Goal: Check status: Check status

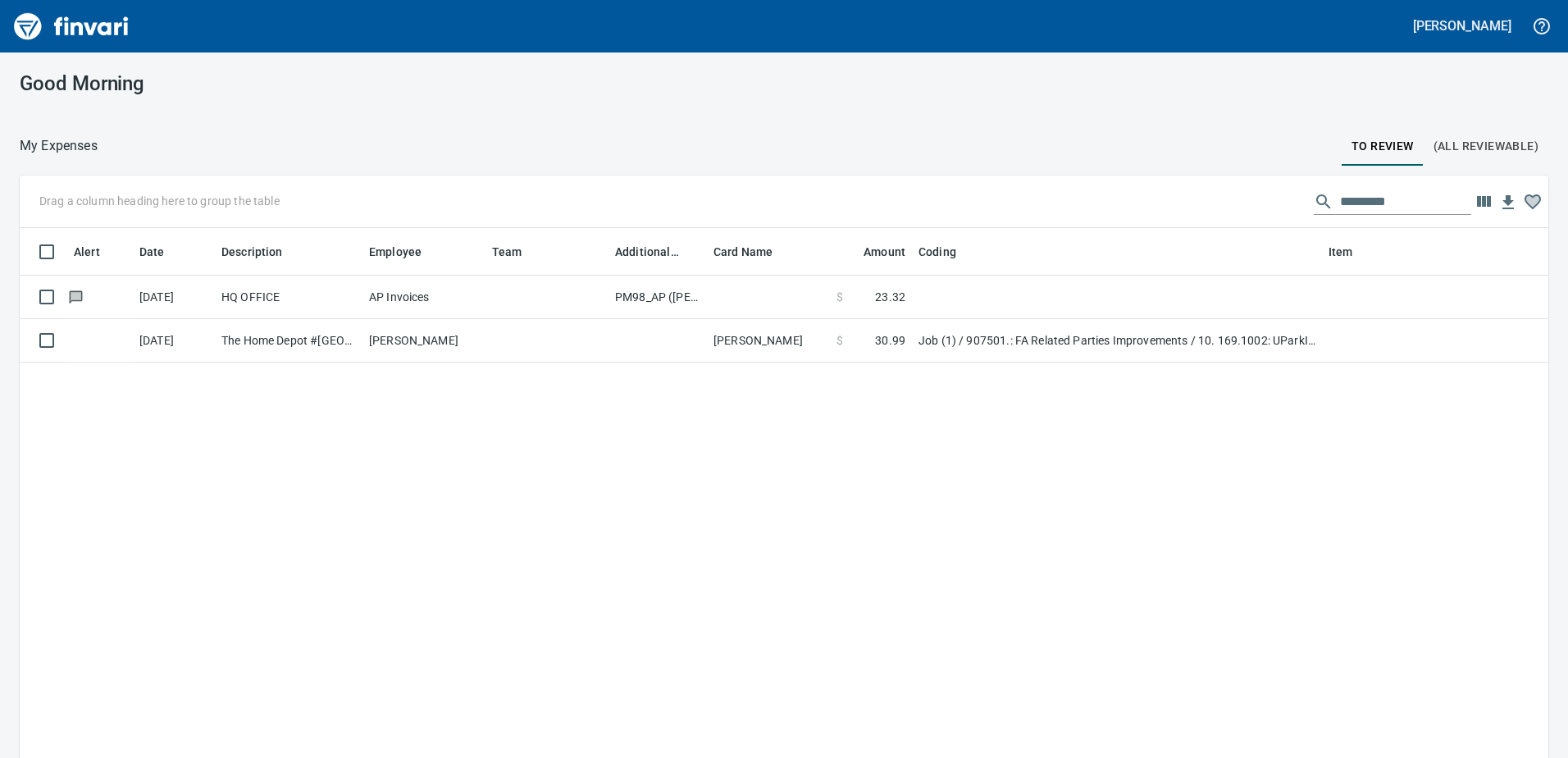
scroll to position [2, 2]
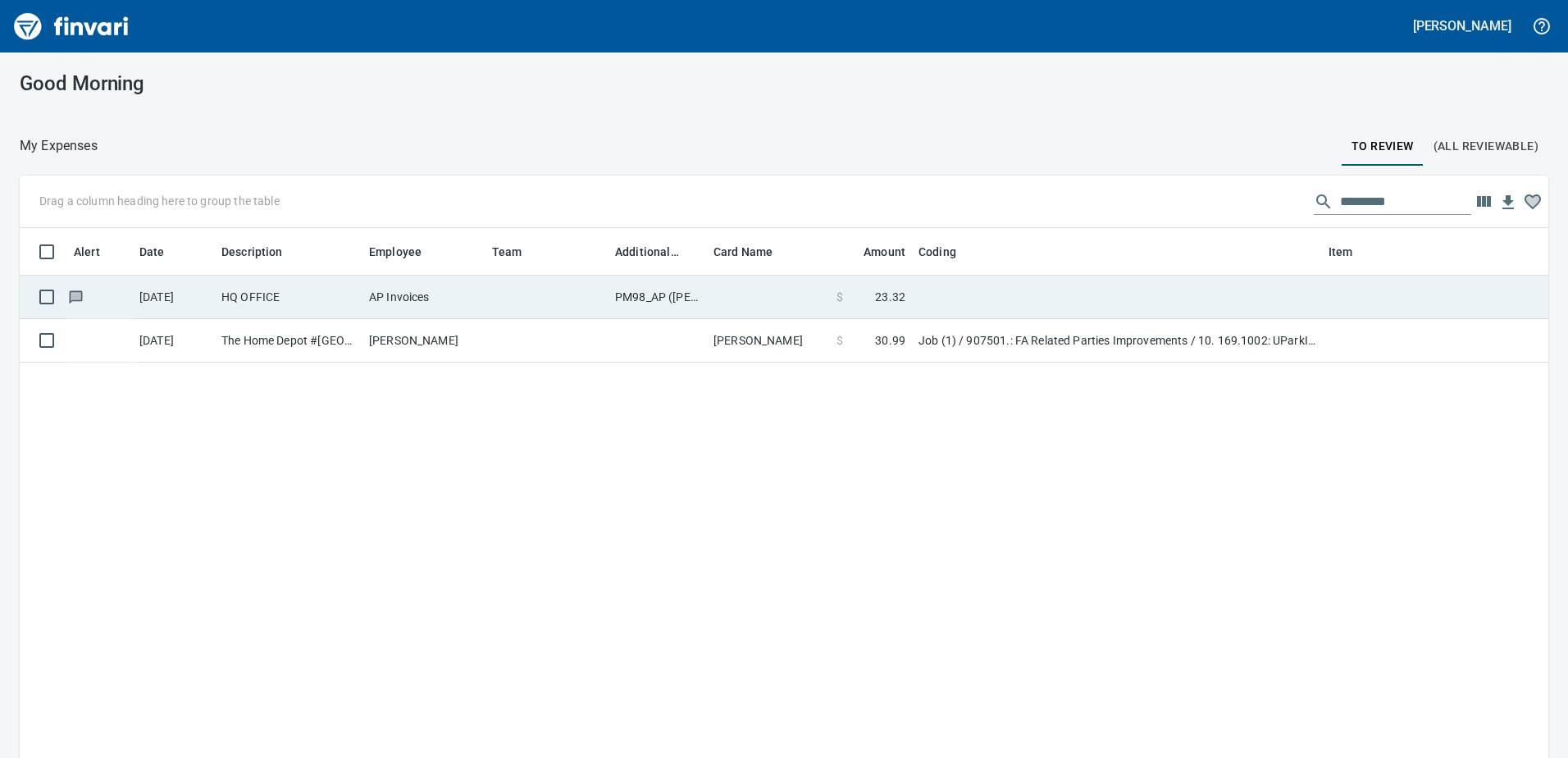
click at [667, 301] on td "PM98_AP ([PERSON_NAME], [PERSON_NAME])" at bounding box center [658, 298] width 99 height 44
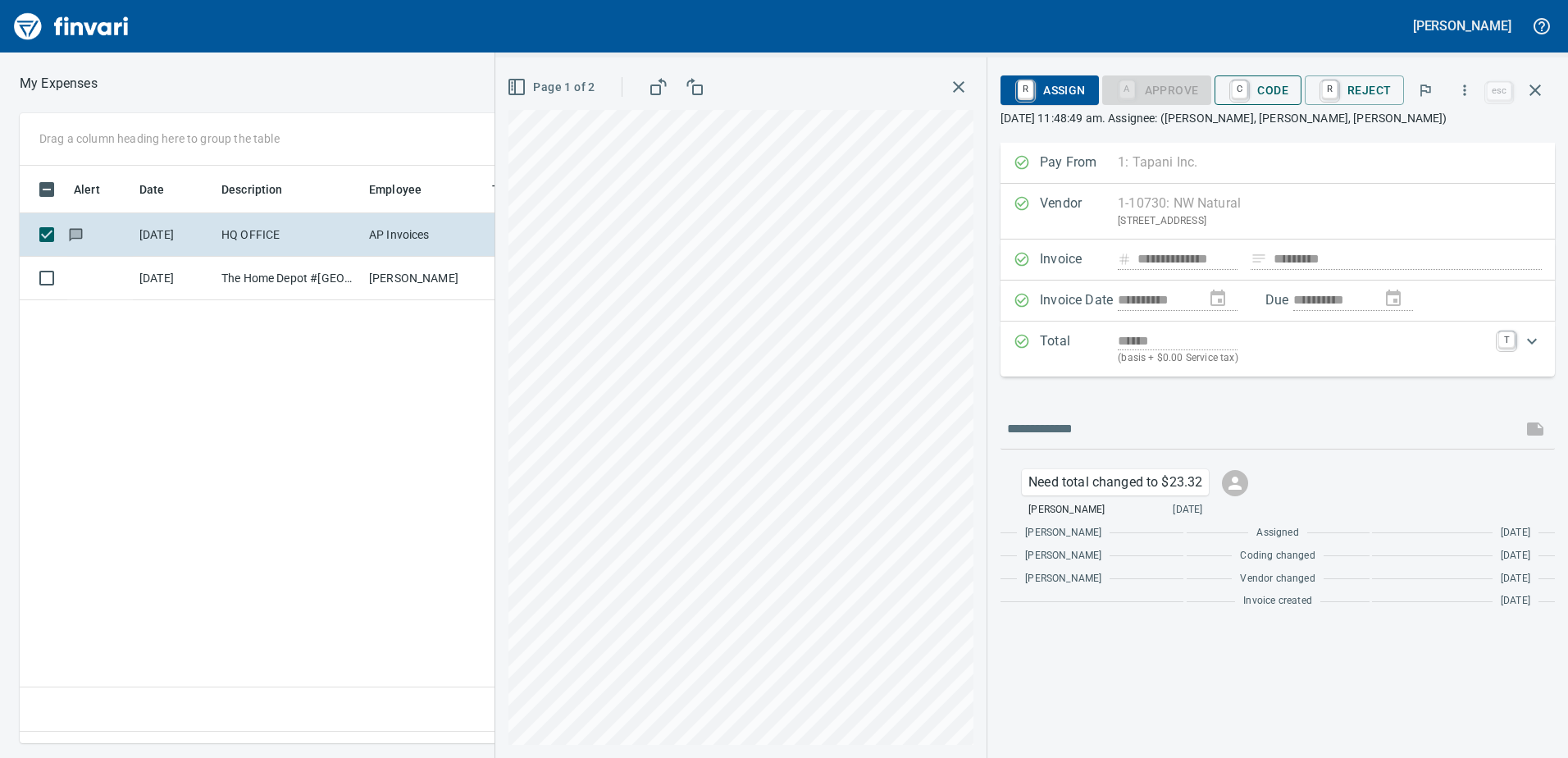
scroll to position [553, 1107]
click at [1272, 91] on span "C Code" at bounding box center [1258, 90] width 60 height 28
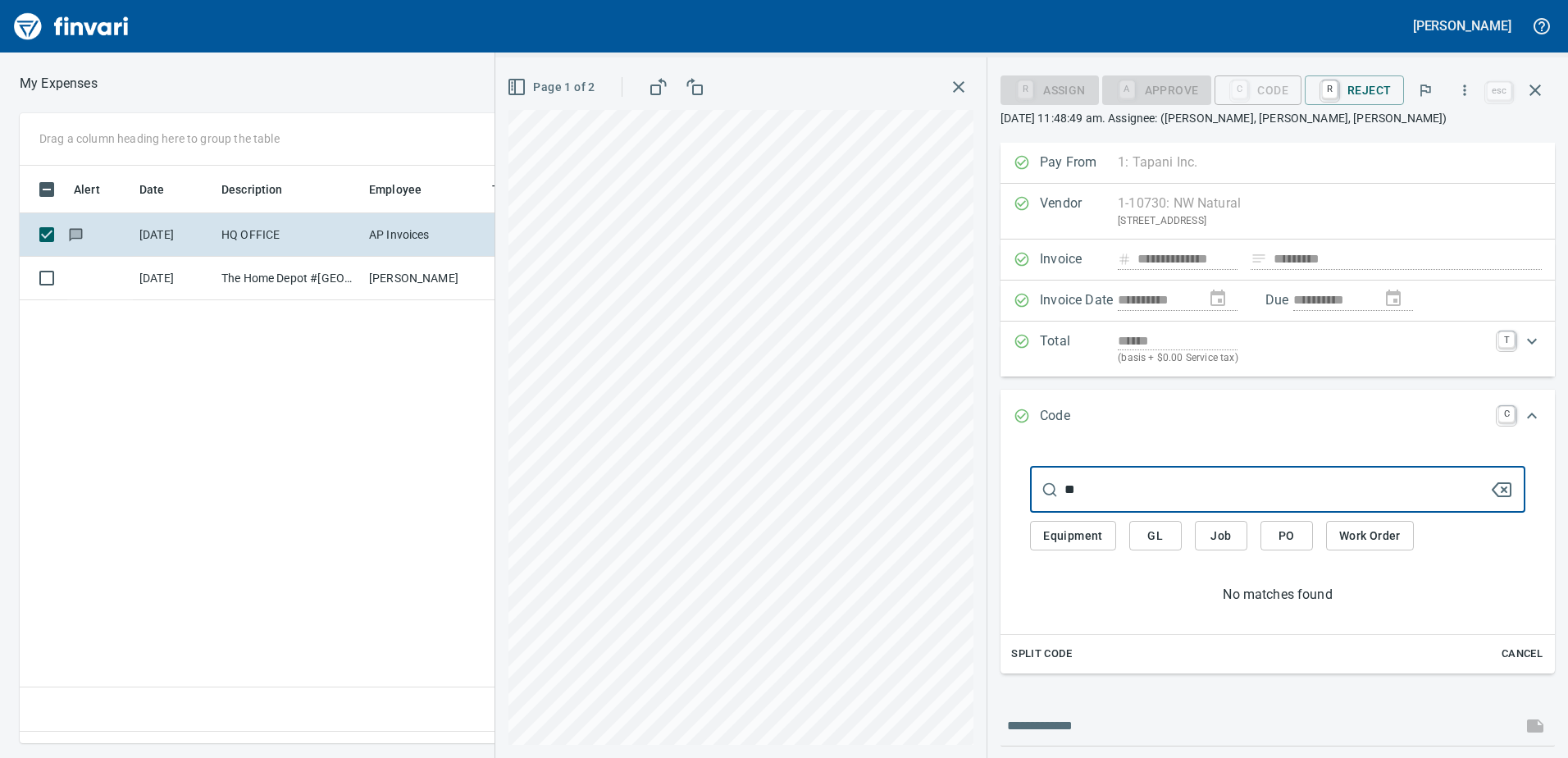
type input "*"
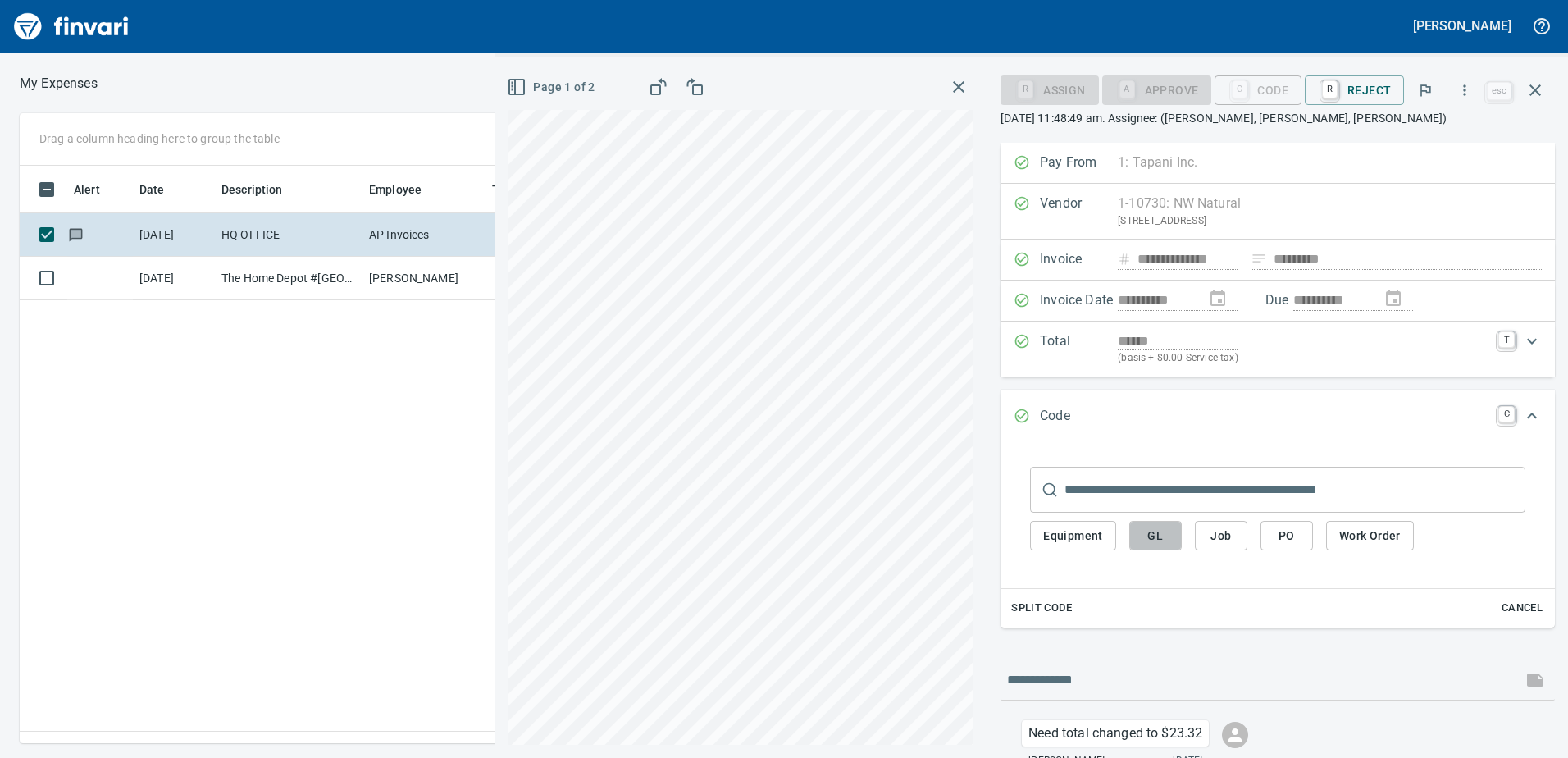
click at [1142, 539] on button "GL" at bounding box center [1155, 536] width 52 height 30
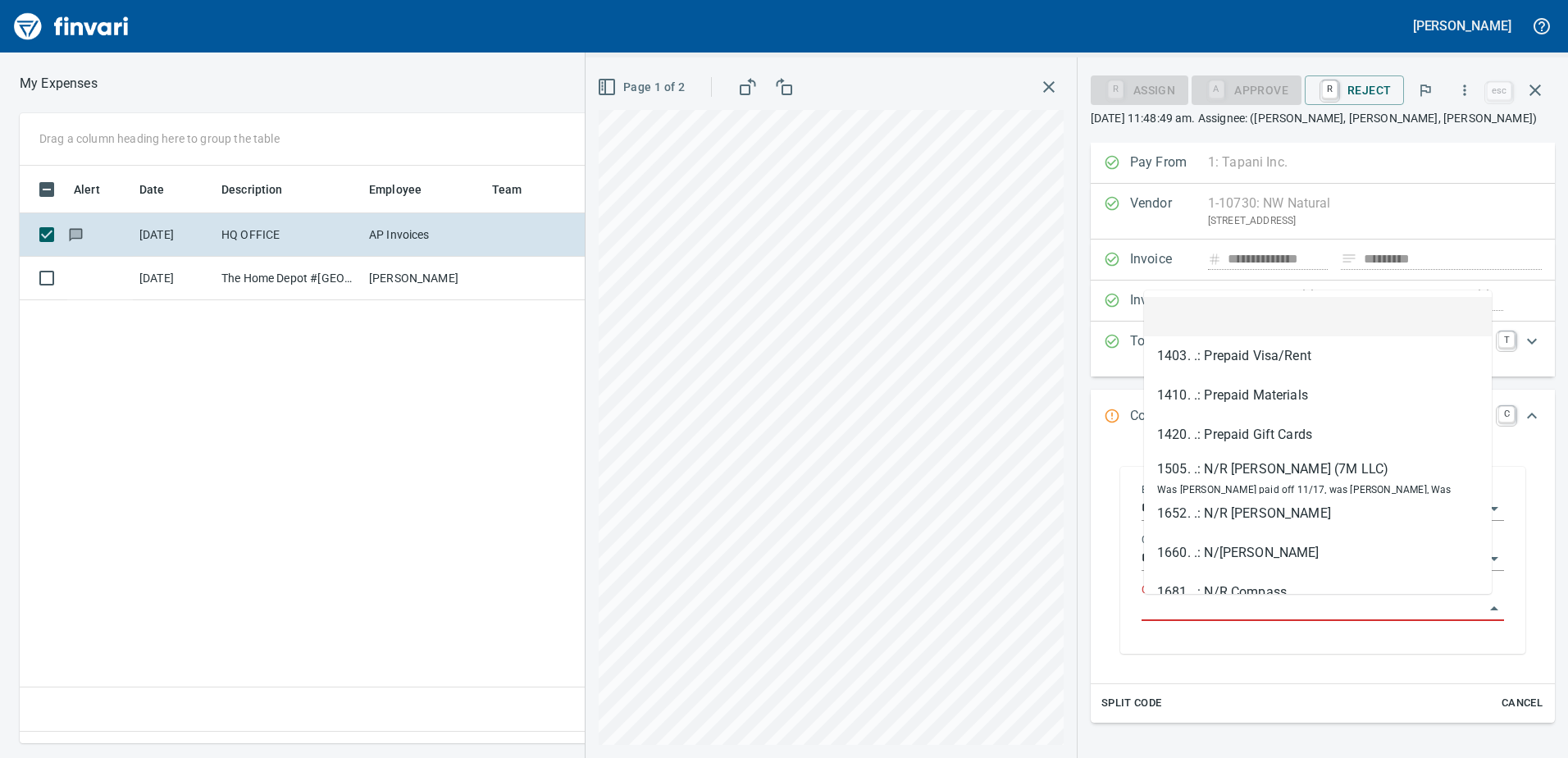
click at [1169, 611] on input "GL Account" at bounding box center [1313, 608] width 343 height 23
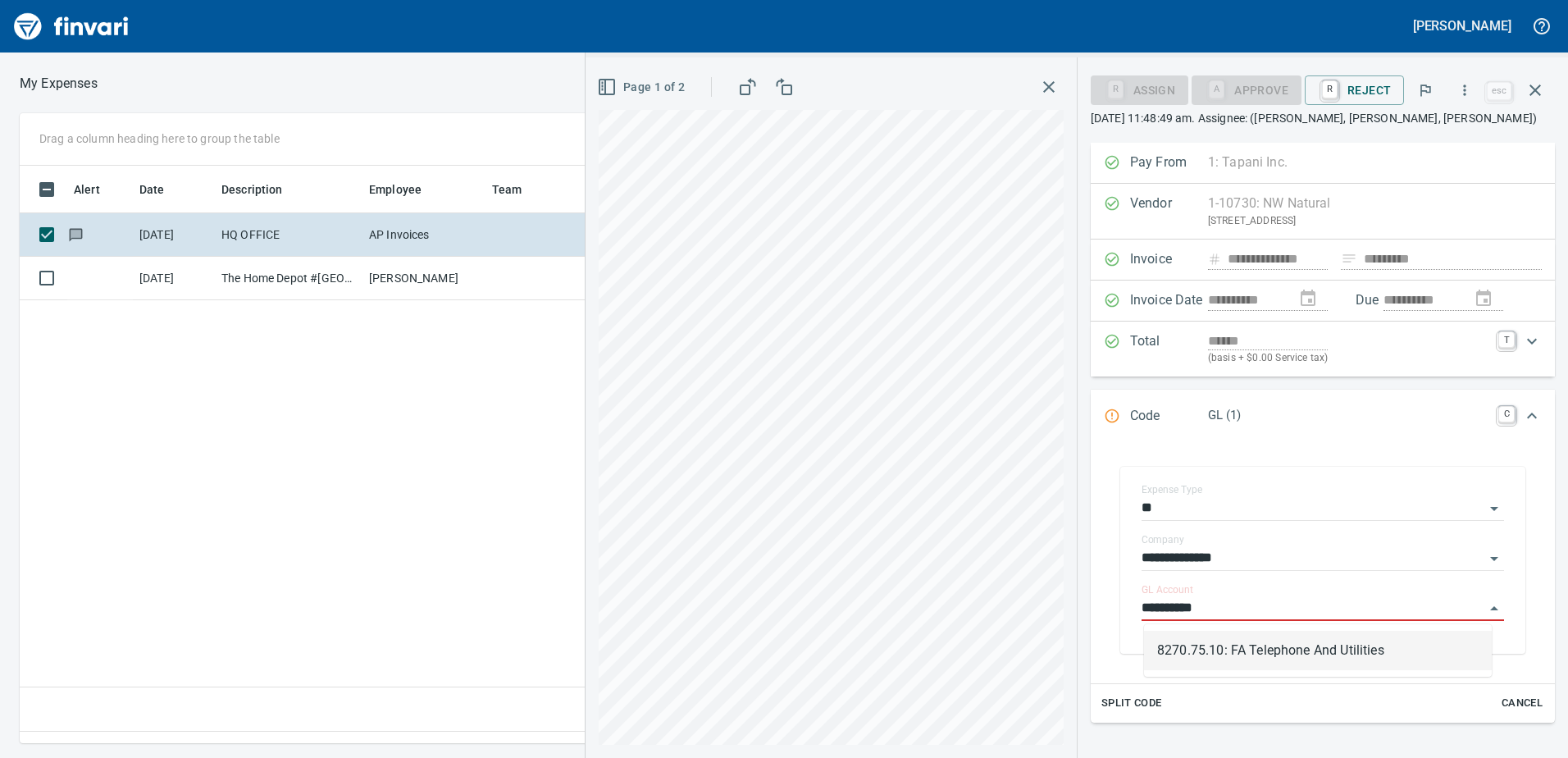
click at [1223, 658] on li "8270.75.10: FA Telephone And Utilities" at bounding box center [1318, 650] width 348 height 39
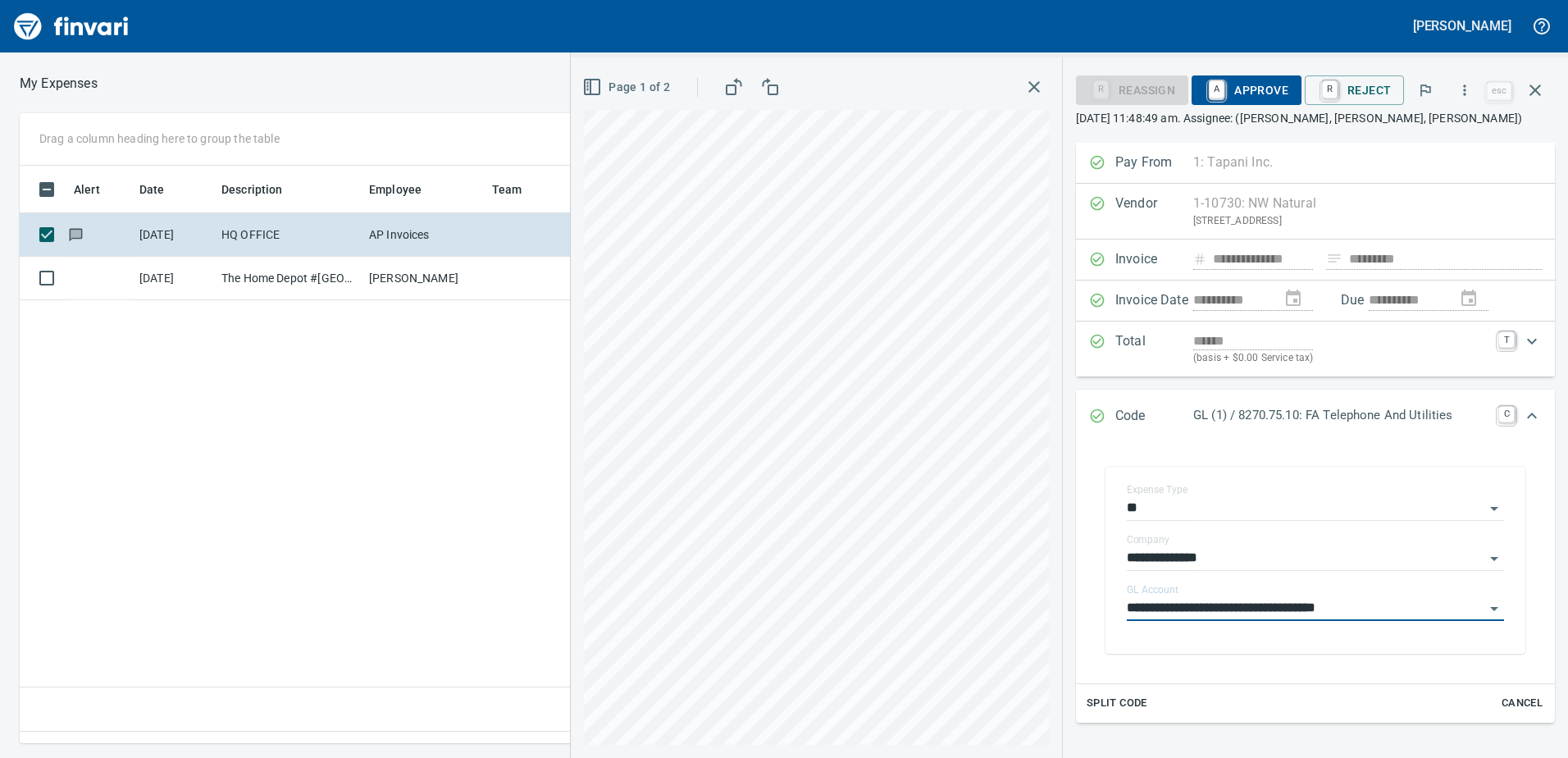
type input "**********"
click at [1275, 87] on span "A Approve" at bounding box center [1247, 90] width 84 height 28
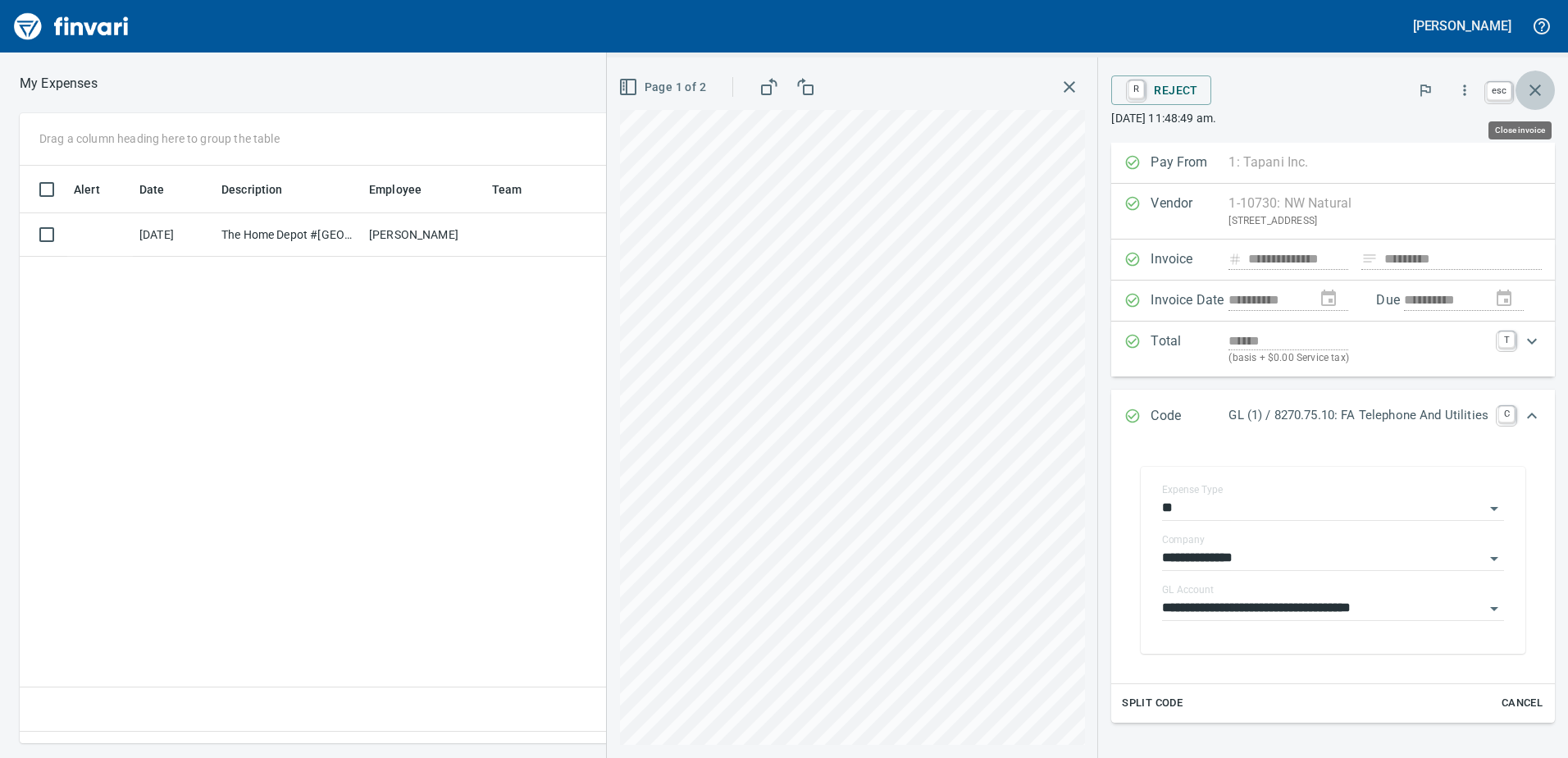
click at [1533, 84] on icon "button" at bounding box center [1536, 91] width 20 height 20
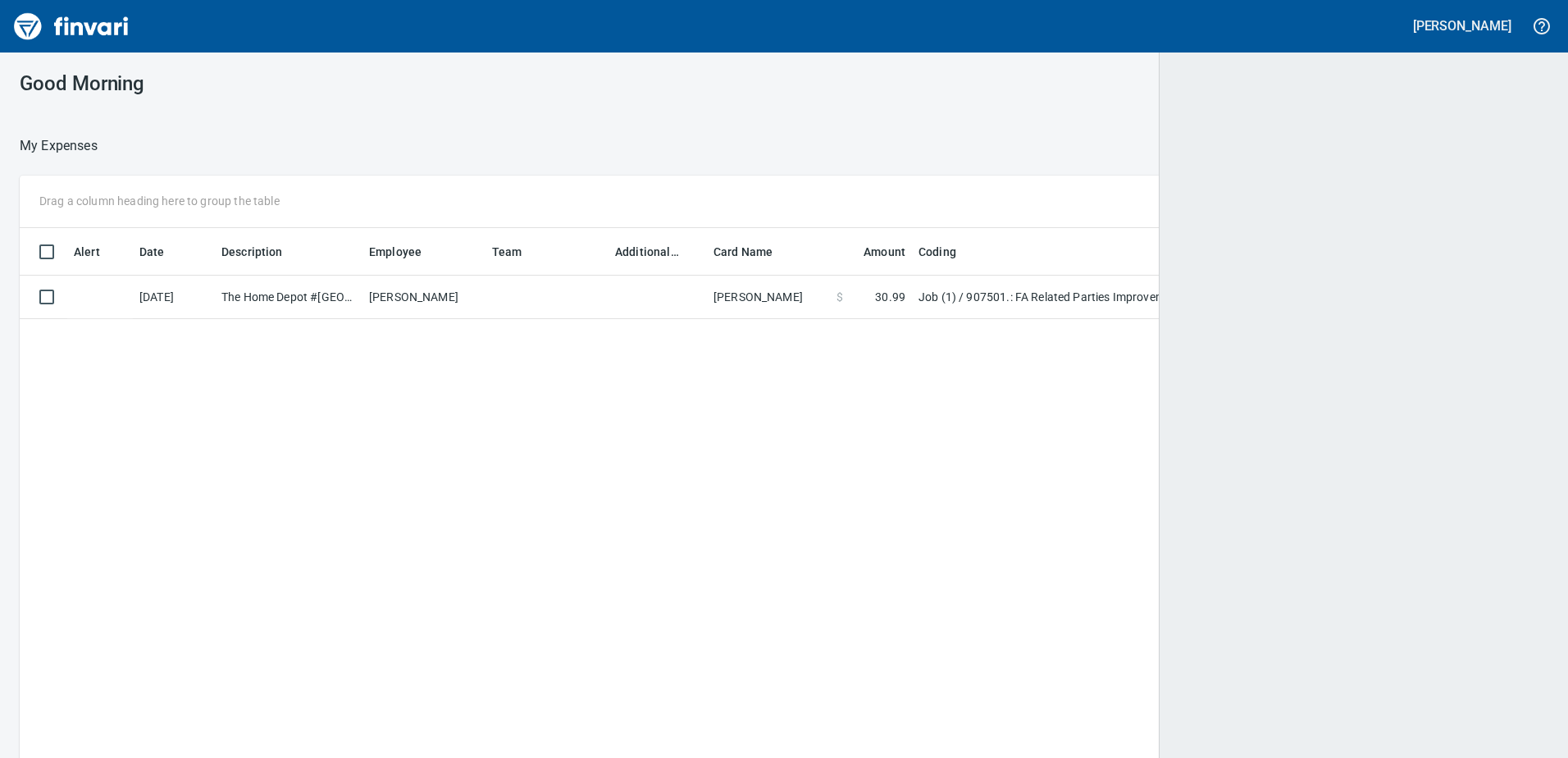
scroll to position [565, 1502]
